Goal: Task Accomplishment & Management: Use online tool/utility

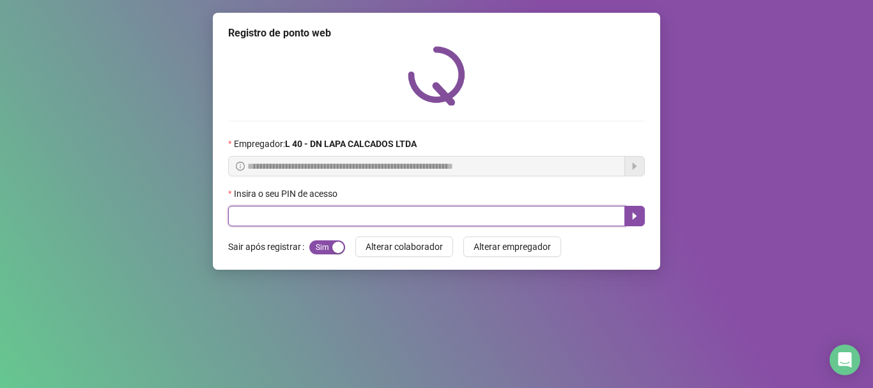
click at [333, 219] on input "text" at bounding box center [426, 216] width 397 height 20
type input "*****"
click at [636, 216] on icon "caret-right" at bounding box center [635, 216] width 4 height 7
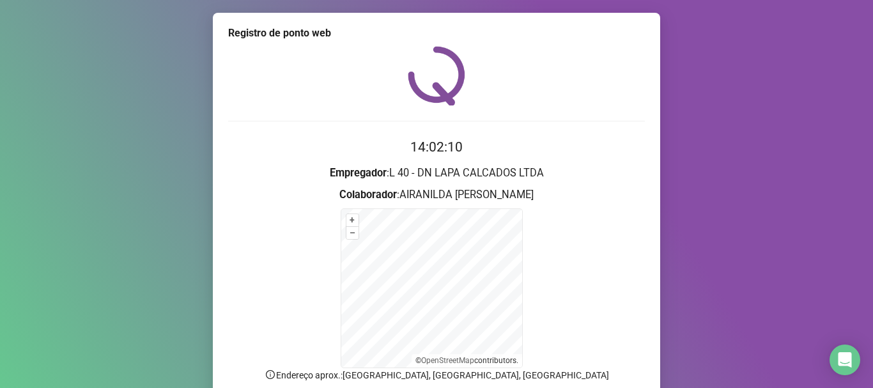
scroll to position [107, 0]
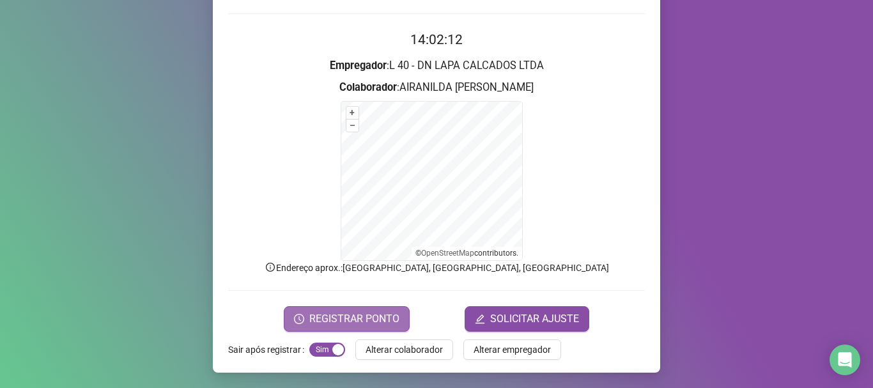
click at [359, 319] on span "REGISTRAR PONTO" at bounding box center [354, 318] width 90 height 15
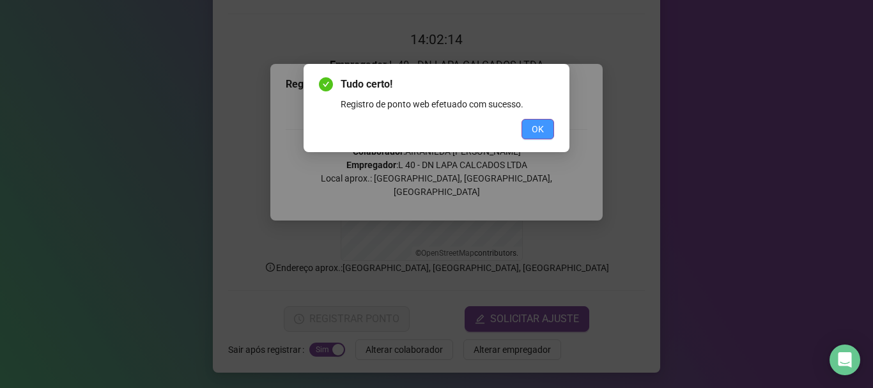
click at [542, 130] on span "OK" at bounding box center [538, 129] width 12 height 14
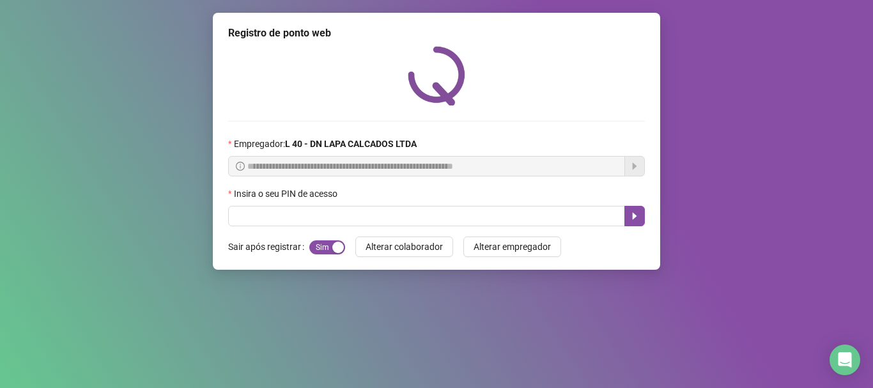
scroll to position [0, 0]
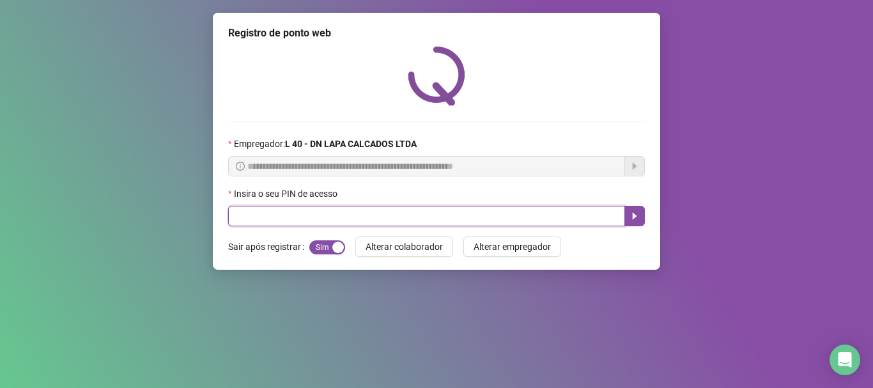
click at [359, 209] on input "text" at bounding box center [426, 216] width 397 height 20
type input "*"
type input "*****"
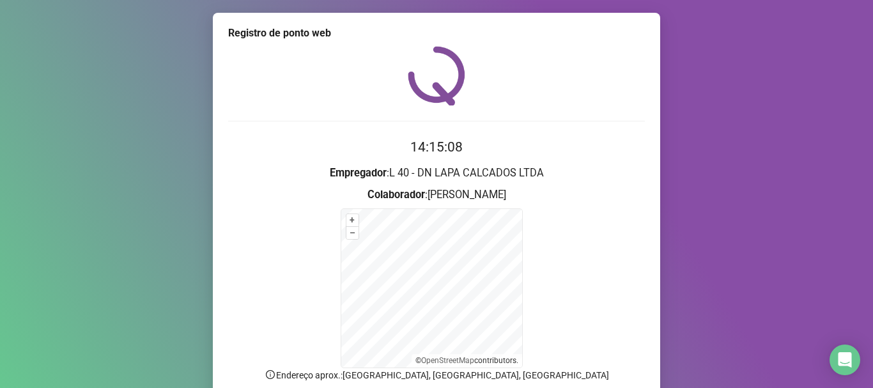
scroll to position [107, 0]
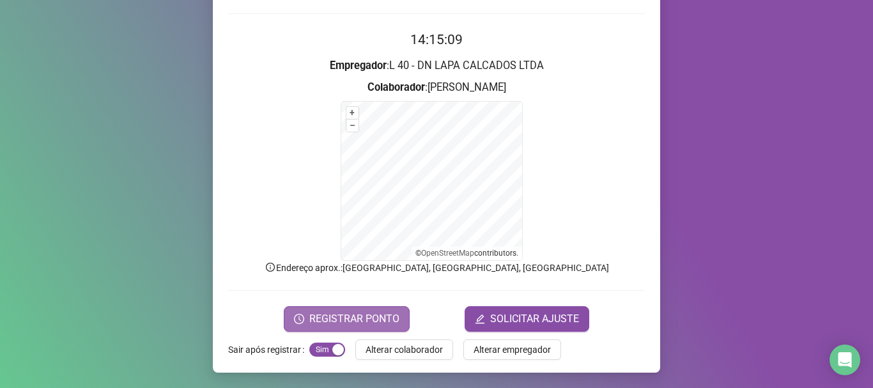
click at [369, 318] on span "REGISTRAR PONTO" at bounding box center [354, 318] width 90 height 15
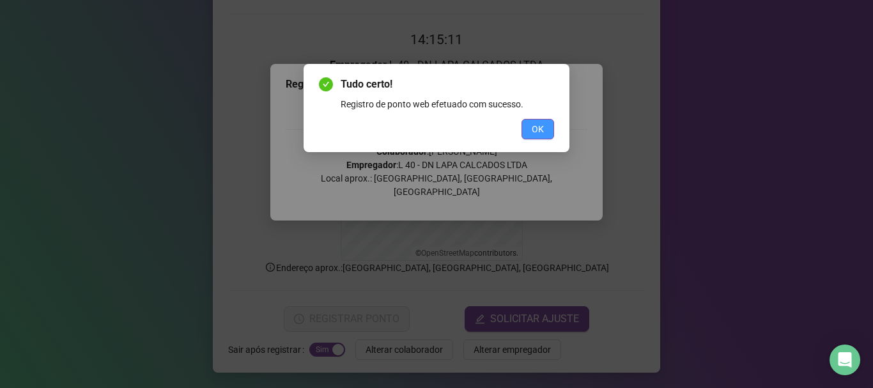
click at [550, 138] on button "OK" at bounding box center [537, 129] width 33 height 20
